Goal: Task Accomplishment & Management: Manage account settings

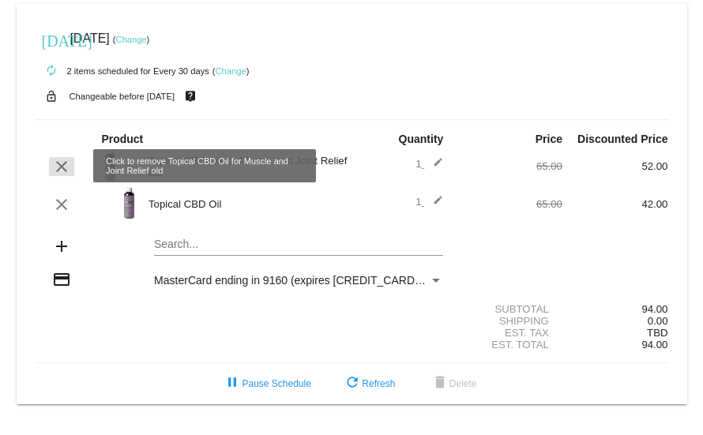
click at [62, 118] on mat-icon "clear" at bounding box center [61, 166] width 19 height 19
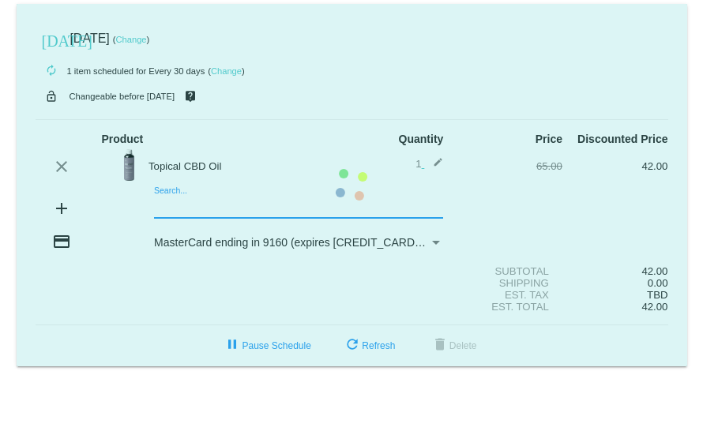
click at [159, 118] on mat-card "today Sep 14 2025 ( Change ) autorenew 1 item scheduled for Every 30 days ( Cha…" at bounding box center [352, 185] width 671 height 363
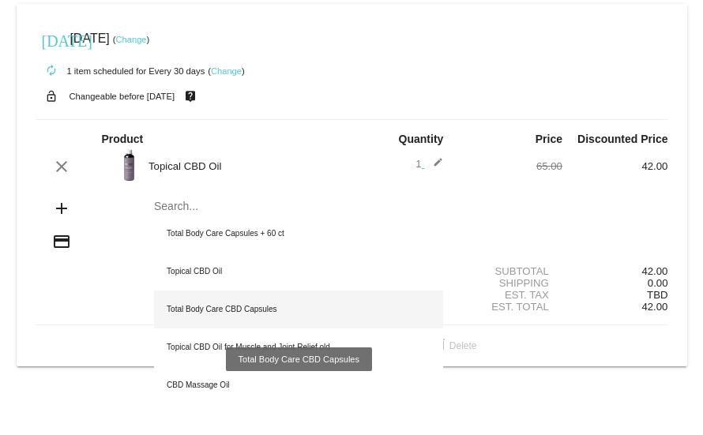
click at [263, 118] on div "Total Body Care CBD Capsules" at bounding box center [298, 310] width 289 height 38
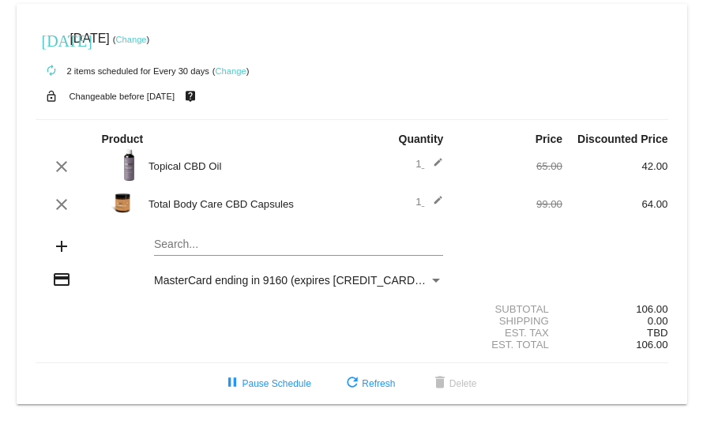
click at [126, 118] on img at bounding box center [123, 203] width 44 height 32
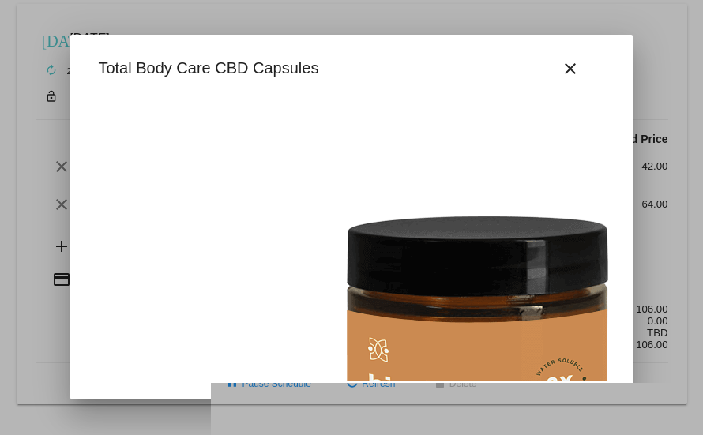
click at [126, 118] on img at bounding box center [487, 382] width 797 height 569
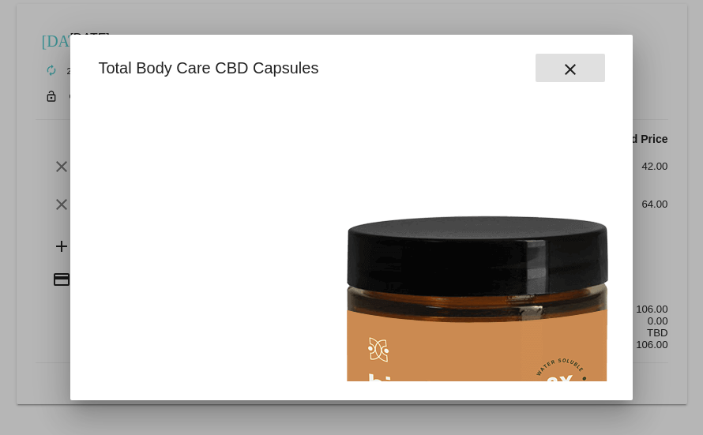
click at [577, 65] on mat-icon "close" at bounding box center [570, 69] width 19 height 19
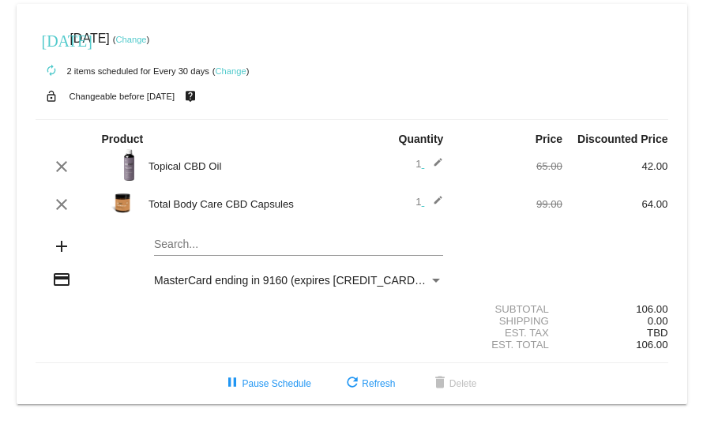
click at [436, 118] on mat-icon "edit" at bounding box center [433, 204] width 19 height 19
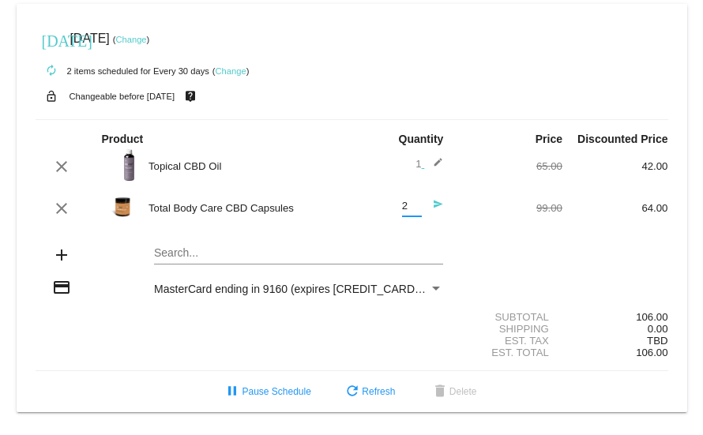
type input "2"
click at [413, 118] on input "2" at bounding box center [412, 207] width 20 height 12
click at [435, 118] on mat-icon "edit" at bounding box center [433, 166] width 19 height 19
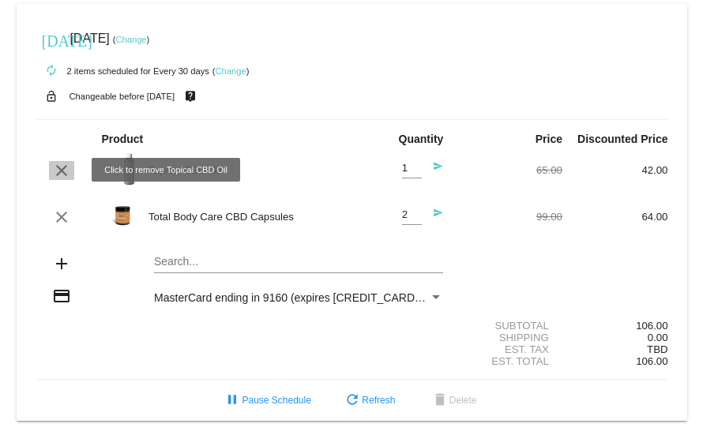
click at [64, 118] on mat-icon "clear" at bounding box center [61, 170] width 19 height 19
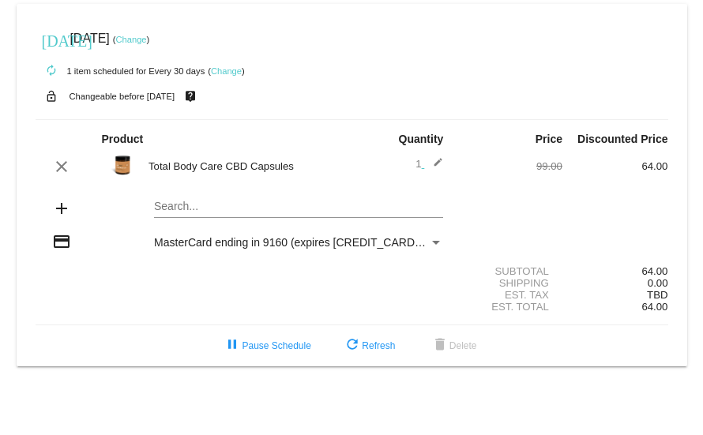
click at [427, 118] on mat-icon "edit" at bounding box center [433, 166] width 19 height 19
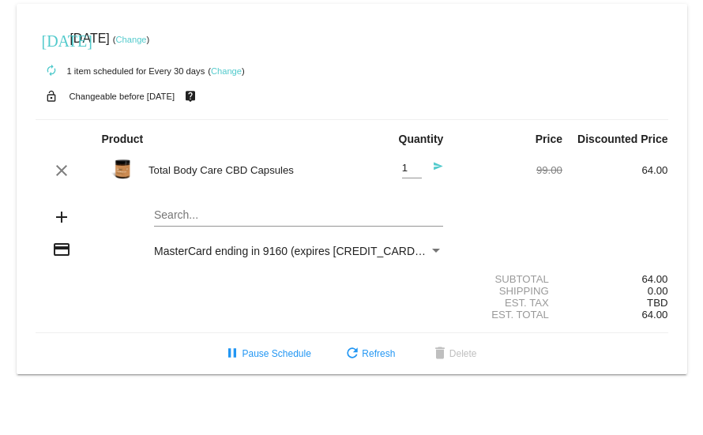
click at [436, 118] on mat-icon "send" at bounding box center [433, 170] width 19 height 19
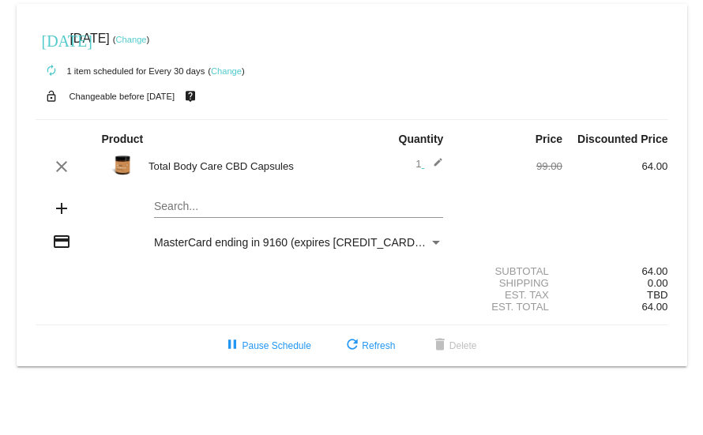
click at [421, 118] on span "1 edit" at bounding box center [430, 164] width 28 height 12
click at [432, 118] on mat-icon "edit" at bounding box center [433, 166] width 19 height 19
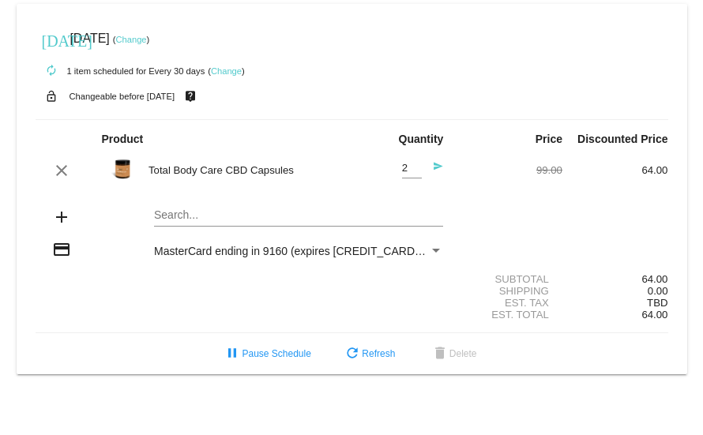
type input "2"
click at [414, 118] on input "2" at bounding box center [412, 169] width 20 height 12
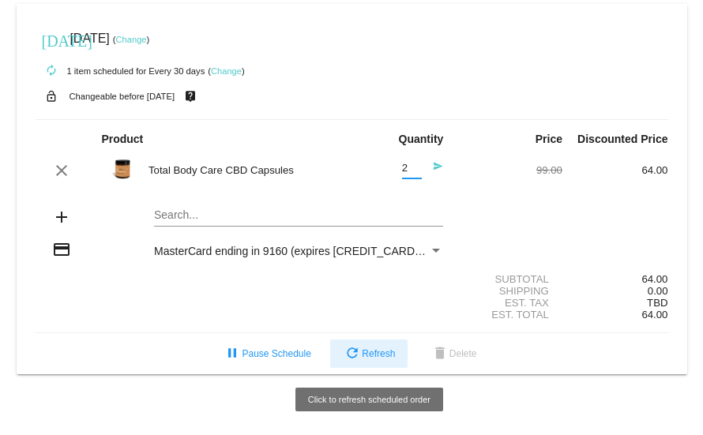
click at [367, 118] on button "refresh Refresh" at bounding box center [368, 354] width 77 height 28
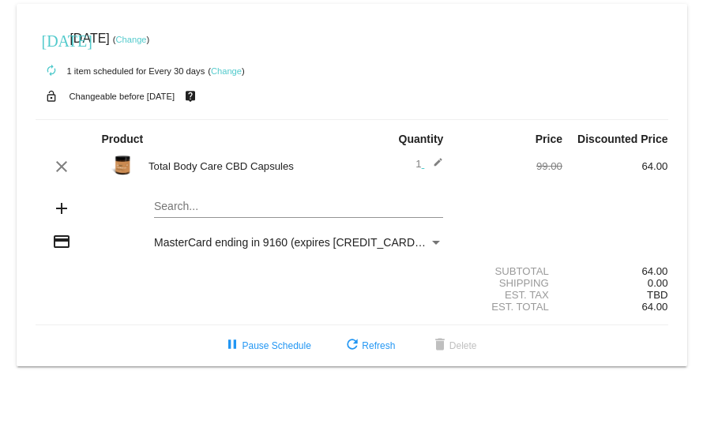
click at [439, 118] on mat-icon "edit" at bounding box center [433, 166] width 19 height 19
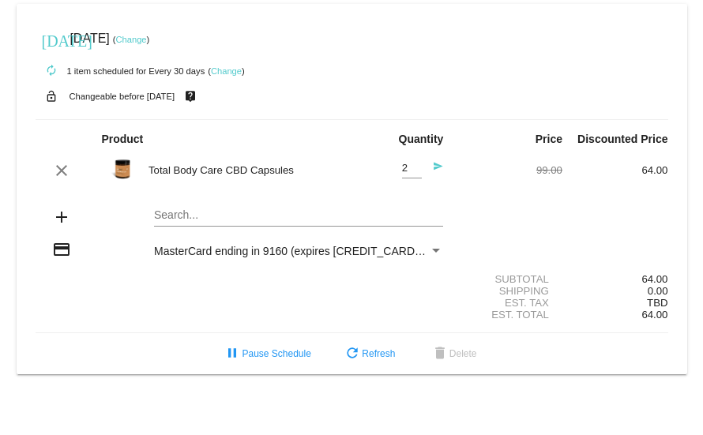
type input "2"
click at [418, 118] on input "2" at bounding box center [412, 169] width 20 height 12
click at [436, 118] on mat-icon "send" at bounding box center [433, 170] width 19 height 19
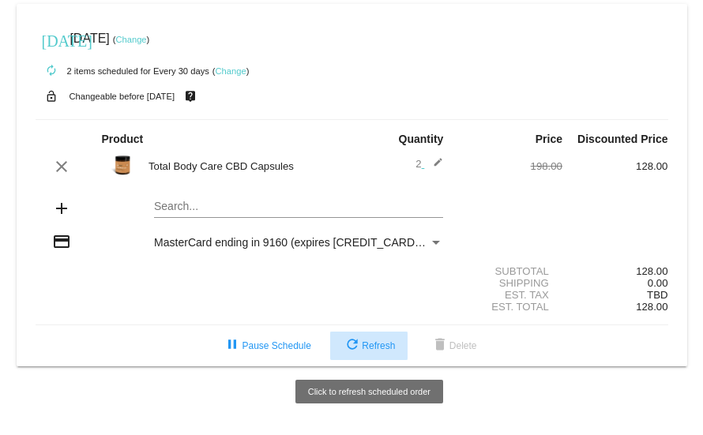
click at [383, 118] on span "refresh Refresh" at bounding box center [369, 346] width 52 height 11
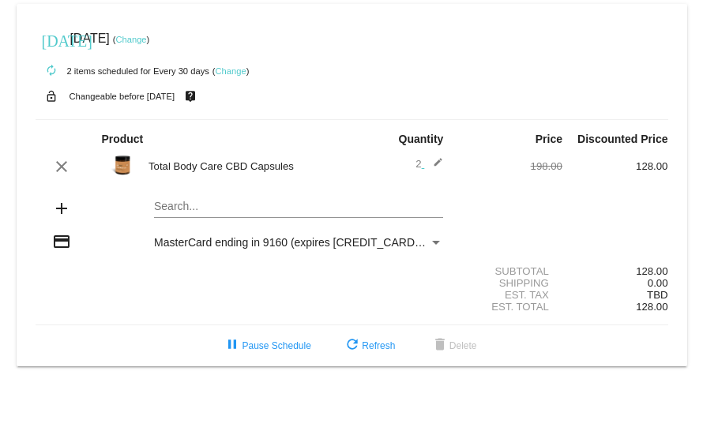
click at [124, 118] on img at bounding box center [123, 165] width 44 height 32
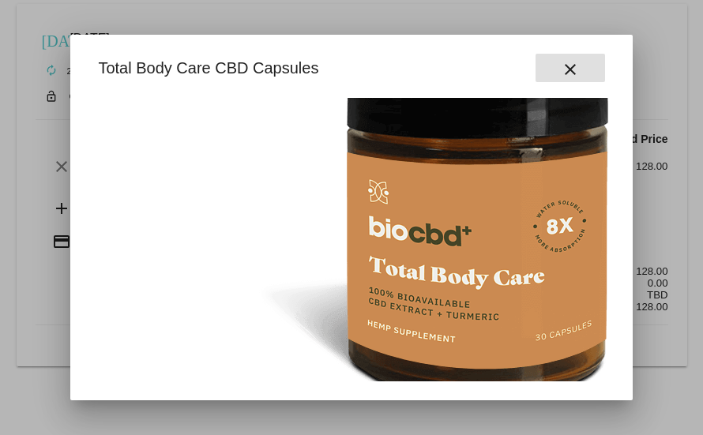
scroll to position [237, 0]
